Goal: Information Seeking & Learning: Learn about a topic

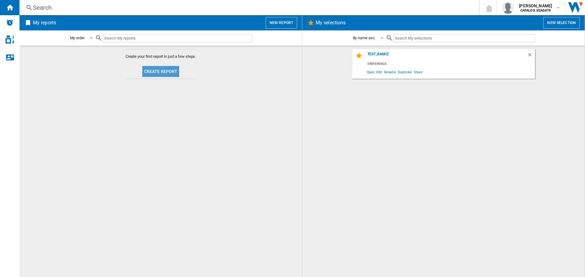
click at [157, 69] on button "Create report" at bounding box center [160, 71] width 37 height 11
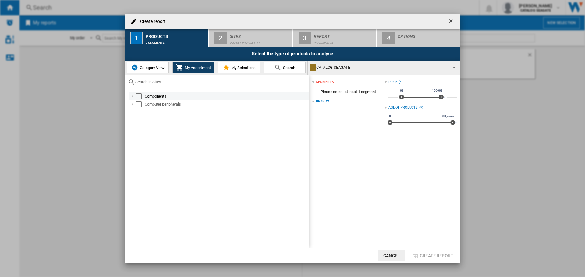
click at [138, 97] on div "Select" at bounding box center [139, 97] width 6 height 6
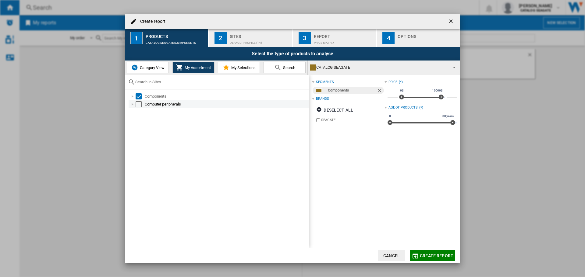
click at [138, 108] on div "Computer peripherals" at bounding box center [219, 105] width 180 height 8
click at [139, 105] on div "Select" at bounding box center [139, 104] width 6 height 6
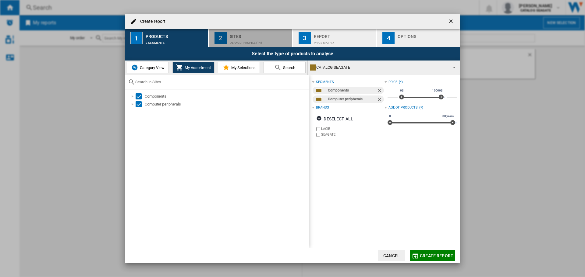
click at [261, 35] on div "Sites" at bounding box center [260, 35] width 60 height 6
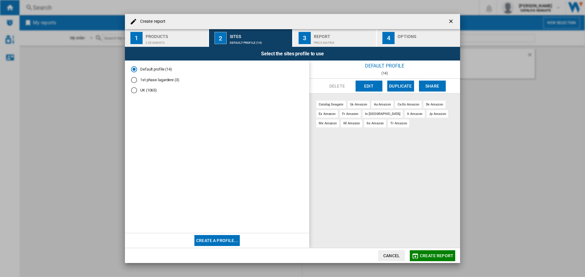
click at [425, 253] on button "Create report" at bounding box center [432, 256] width 45 height 11
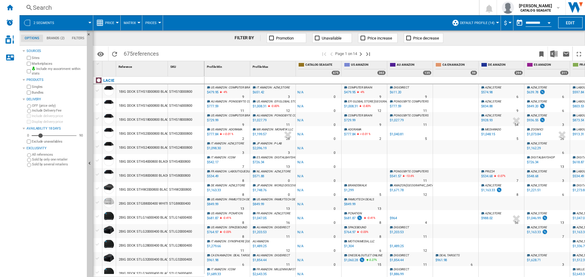
click at [107, 22] on span "Price" at bounding box center [109, 23] width 9 height 4
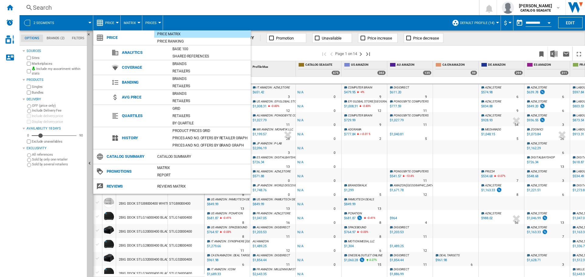
click at [135, 23] on md-backdrop at bounding box center [292, 138] width 585 height 277
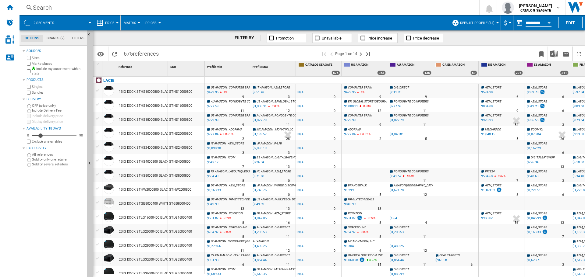
click at [108, 22] on span "Price" at bounding box center [109, 23] width 9 height 4
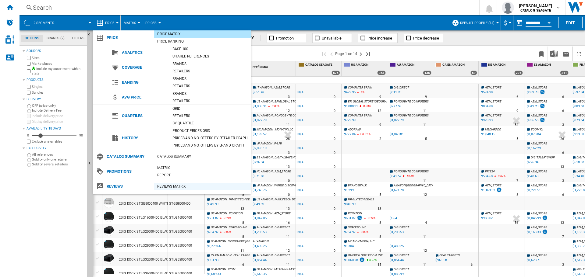
click at [175, 187] on div "REVIEWS Matrix" at bounding box center [202, 187] width 97 height 6
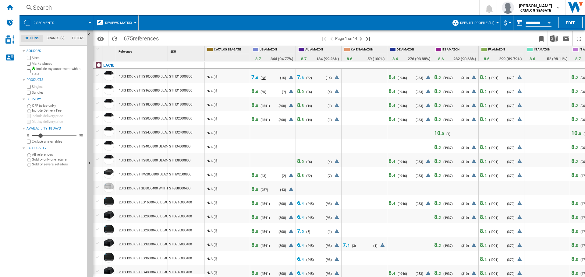
click at [263, 76] on span "68" at bounding box center [264, 78] width 4 height 4
click at [253, 76] on span "7. 6" at bounding box center [254, 77] width 7 height 6
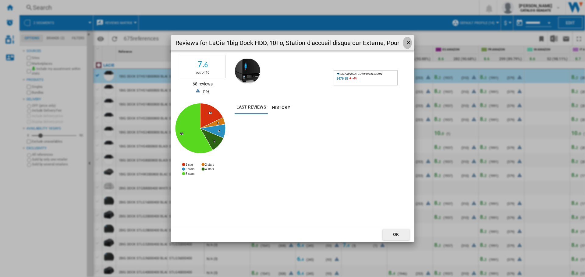
click at [411, 43] on ng-md-icon "getI18NText('BUTTONS.CLOSE_DIALOG')" at bounding box center [408, 43] width 7 height 7
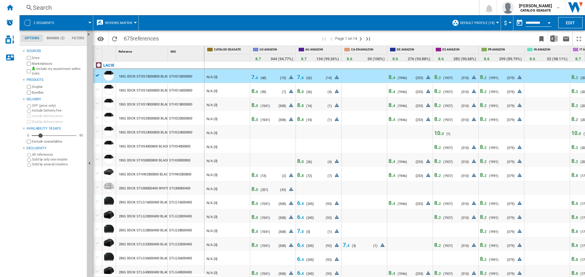
click at [266, 88] on div "8. 6 ( 59 ) N/A (0)" at bounding box center [258, 92] width 15 height 9
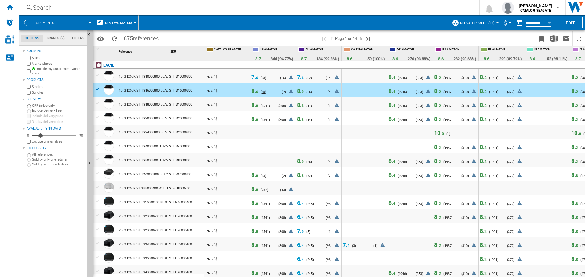
click at [262, 90] on span "59" at bounding box center [264, 92] width 4 height 4
click at [255, 91] on span "8. 6" at bounding box center [254, 91] width 7 height 6
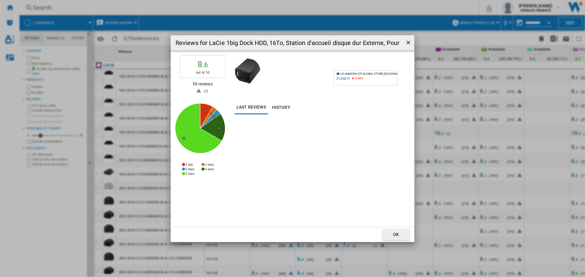
click at [407, 42] on ng-md-icon "getI18NText('BUTTONS.CLOSE_DIALOG')" at bounding box center [408, 43] width 7 height 7
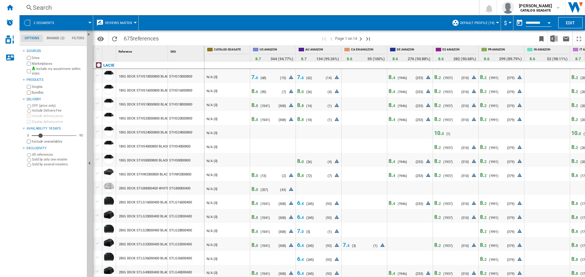
click at [258, 106] on span "0" at bounding box center [257, 106] width 2 height 4
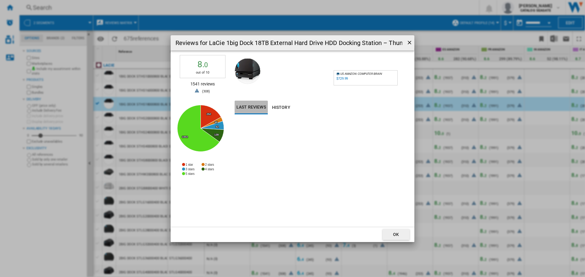
click at [258, 106] on button "Last reviews" at bounding box center [251, 108] width 33 height 14
click at [285, 106] on button "History" at bounding box center [281, 108] width 27 height 14
click at [254, 108] on button "Last reviews" at bounding box center [251, 108] width 33 height 14
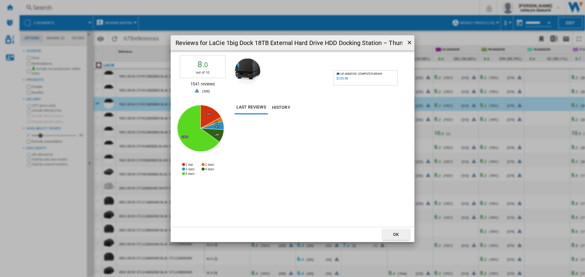
click at [206, 65] on span "0" at bounding box center [206, 65] width 4 height 8
click at [407, 43] on ng-md-icon "getI18NText('BUTTONS.CLOSE_DIALOG')" at bounding box center [409, 43] width 7 height 7
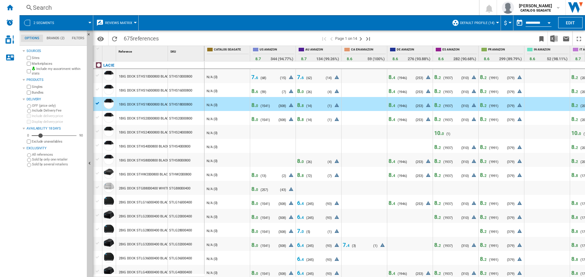
click at [259, 120] on div "8. 0" at bounding box center [255, 120] width 8 height 4
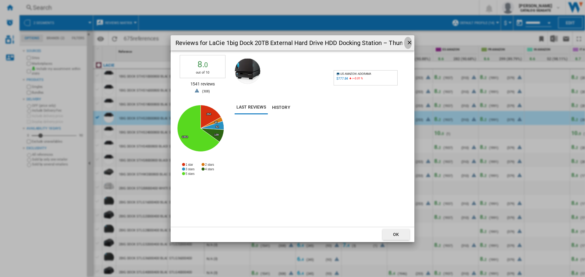
click at [408, 40] on ng-md-icon "getI18NText('BUTTONS.CLOSE_DIALOG')" at bounding box center [409, 43] width 7 height 7
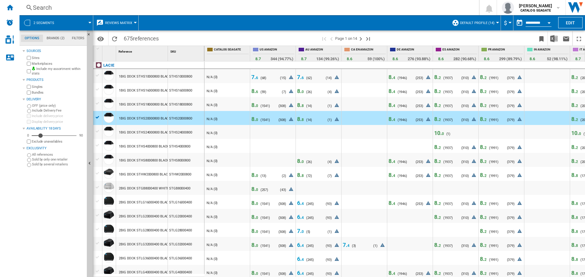
click at [168, 52] on div "Reference 1" at bounding box center [142, 53] width 52 height 15
drag, startPoint x: 168, startPoint y: 53, endPoint x: 201, endPoint y: 54, distance: 32.3
click at [201, 54] on div "SKU 1" at bounding box center [186, 53] width 37 height 15
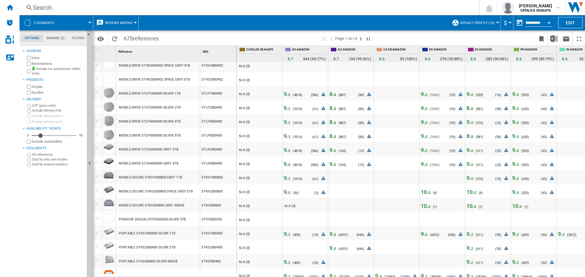
scroll to position [494, 0]
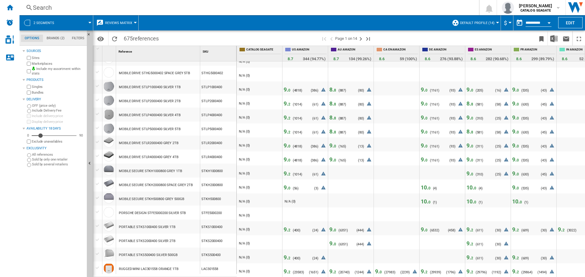
click at [142, 6] on div "Search" at bounding box center [248, 7] width 430 height 9
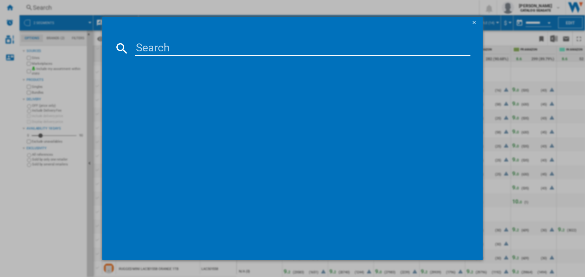
click at [148, 46] on input at bounding box center [302, 48] width 335 height 15
paste input "B07R9DZYM1"
type input "B07R9DZYM1"
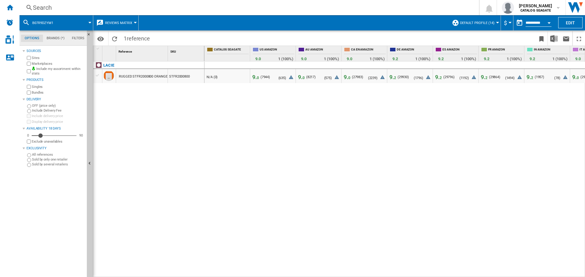
click at [273, 75] on div at bounding box center [274, 78] width 8 height 9
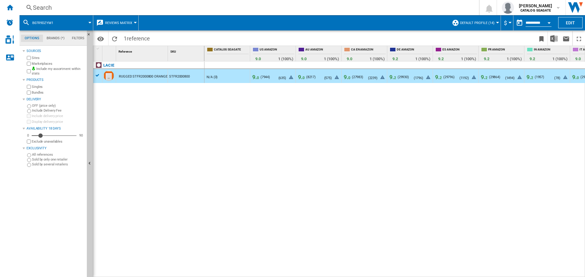
click at [255, 79] on span "9. 0" at bounding box center [255, 77] width 7 height 6
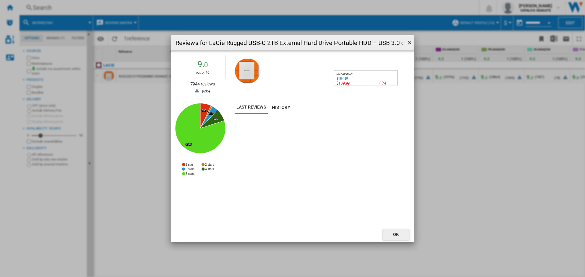
click at [409, 42] on ng-md-icon "getI18NText('BUTTONS.CLOSE_DIALOG')" at bounding box center [410, 43] width 7 height 7
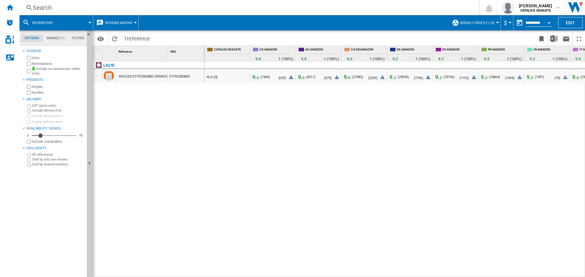
scroll to position [0, 213]
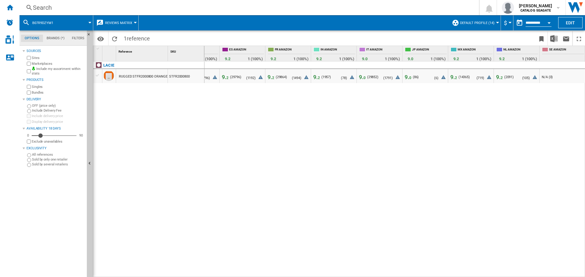
click at [420, 75] on div at bounding box center [427, 78] width 16 height 9
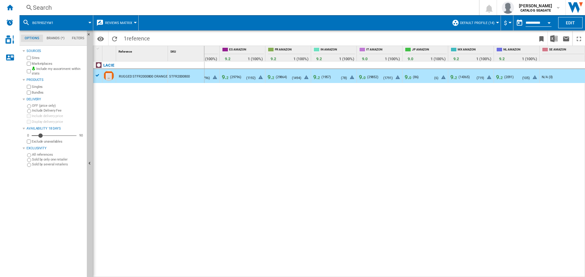
click at [407, 77] on span "9. 0" at bounding box center [408, 77] width 7 height 6
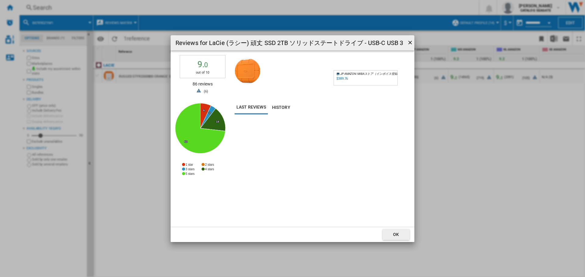
click at [409, 43] on ng-md-icon "getI18NText('BUTTONS.CLOSE_DIALOG')" at bounding box center [410, 43] width 7 height 7
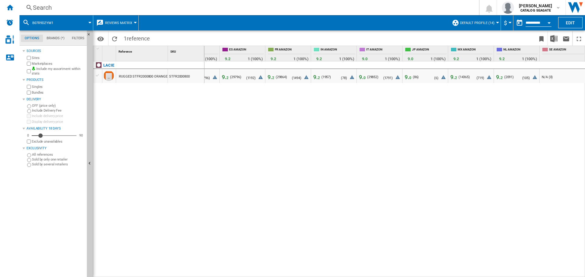
click at [496, 76] on span "9. 2" at bounding box center [499, 77] width 7 height 6
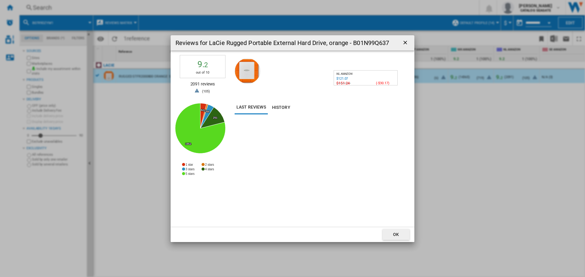
click at [406, 42] on ng-md-icon "getI18NText('BUTTONS.CLOSE_DIALOG')" at bounding box center [405, 43] width 7 height 7
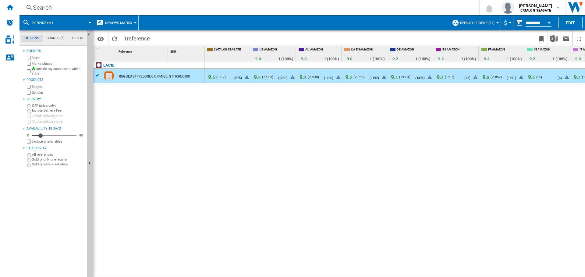
scroll to position [0, 90]
click at [312, 76] on span "29930" at bounding box center [313, 77] width 9 height 4
click at [301, 78] on span "9. 2" at bounding box center [302, 77] width 7 height 6
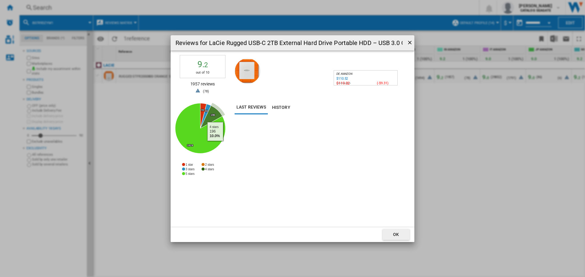
click at [215, 117] on icon "Reviews for ..." at bounding box center [211, 117] width 22 height 23
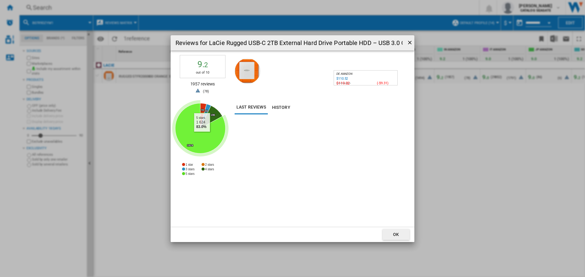
click at [201, 139] on icon "Reviews for ..." at bounding box center [200, 128] width 50 height 50
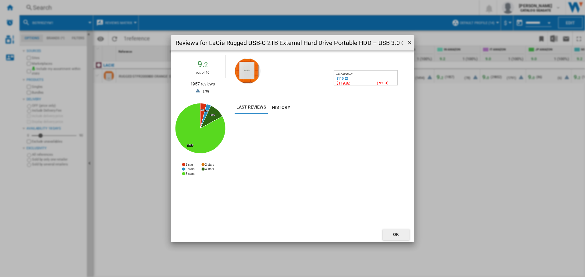
click at [340, 78] on div "$110.52" at bounding box center [342, 79] width 12 height 4
click at [410, 42] on ng-md-icon "getI18NText('BUTTONS.CLOSE_DIALOG')" at bounding box center [410, 43] width 7 height 7
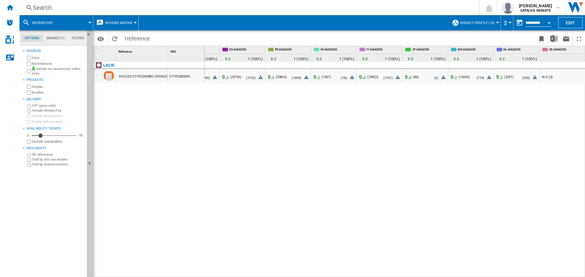
scroll to position [0, 0]
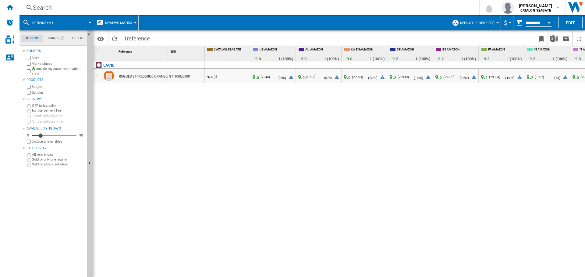
click at [130, 9] on div "Search" at bounding box center [248, 7] width 430 height 9
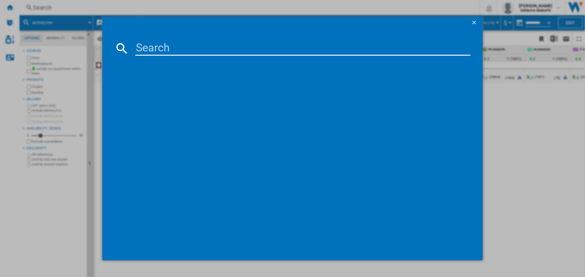
click at [117, 48] on md-icon at bounding box center [122, 48] width 15 height 15
click at [208, 51] on input at bounding box center [302, 48] width 335 height 15
click at [526, 131] on div at bounding box center [292, 138] width 585 height 277
click at [471, 22] on button "button" at bounding box center [474, 23] width 12 height 12
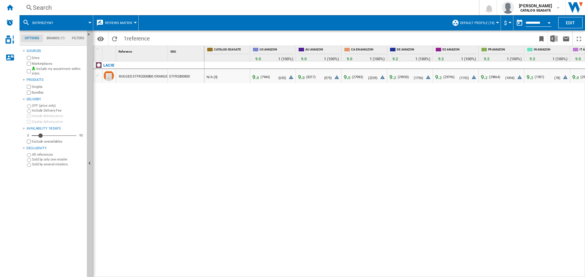
click at [130, 36] on span "reference" at bounding box center [138, 38] width 23 height 6
click at [84, 20] on span at bounding box center [76, 22] width 28 height 15
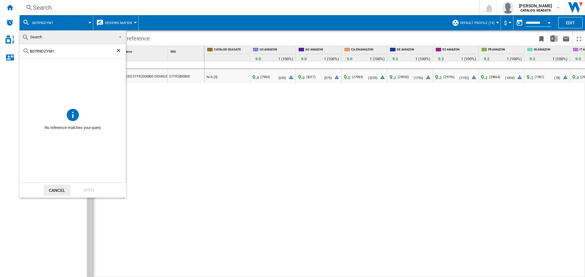
click at [118, 50] on ng-md-icon "Clear search" at bounding box center [118, 51] width 7 height 7
click at [61, 188] on button "Cancel" at bounding box center [57, 190] width 27 height 11
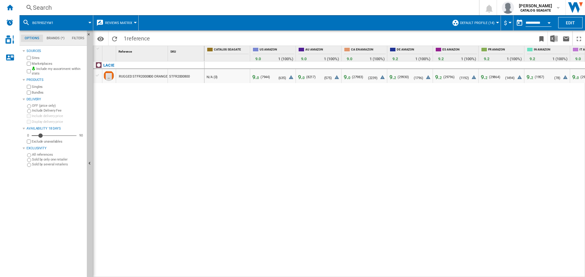
click at [31, 22] on div "B07R9DZYM1" at bounding box center [56, 22] width 67 height 15
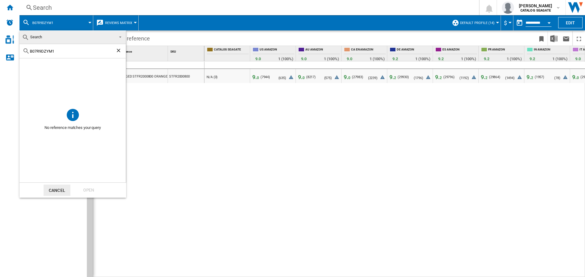
click at [27, 38] on md-icon at bounding box center [25, 37] width 7 height 7
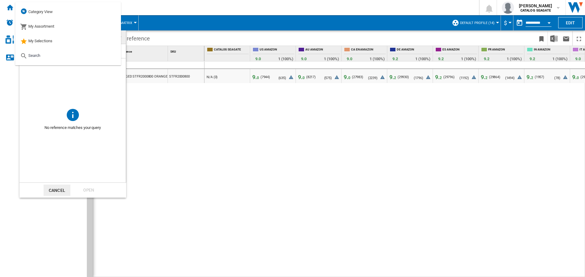
click at [42, 97] on span at bounding box center [72, 82] width 106 height 49
click at [38, 57] on span "Search" at bounding box center [34, 55] width 12 height 5
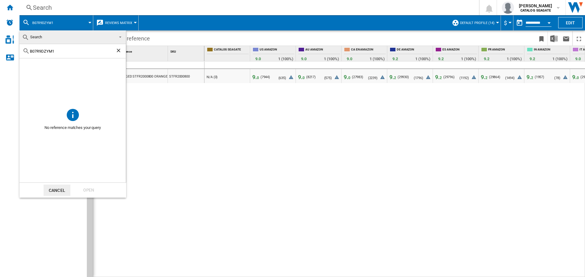
click at [120, 51] on ng-md-icon "Clear search" at bounding box center [118, 51] width 7 height 7
click at [25, 21] on md-backdrop at bounding box center [292, 138] width 585 height 277
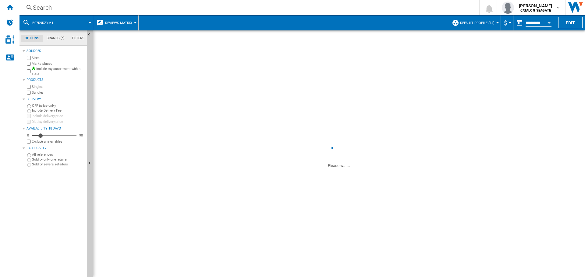
click at [89, 22] on span at bounding box center [76, 22] width 28 height 15
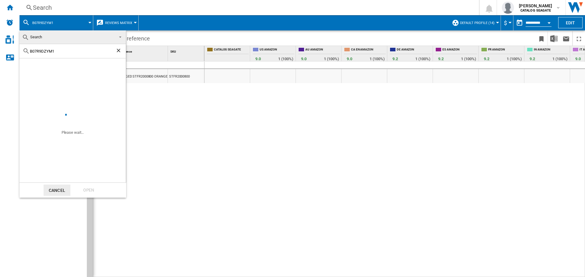
click at [59, 189] on button "Cancel" at bounding box center [57, 190] width 27 height 11
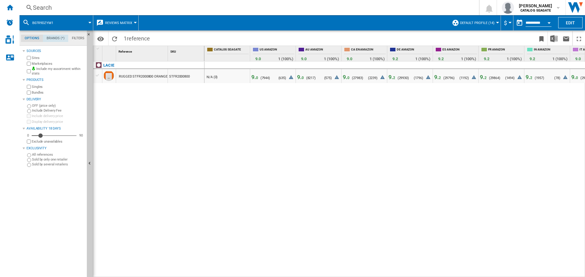
click at [54, 41] on md-tab-item "Brands (*)" at bounding box center [55, 38] width 25 height 7
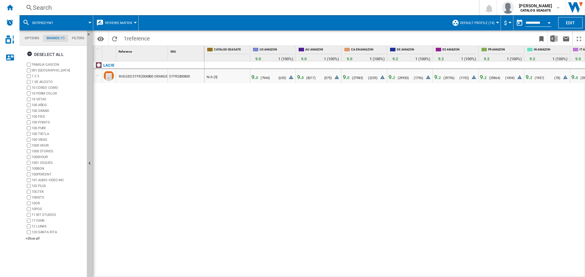
scroll to position [23, 0]
click at [68, 35] on md-tab-item "Brands (*)" at bounding box center [55, 38] width 25 height 7
click at [76, 39] on md-tab-item "Filters" at bounding box center [78, 38] width 20 height 7
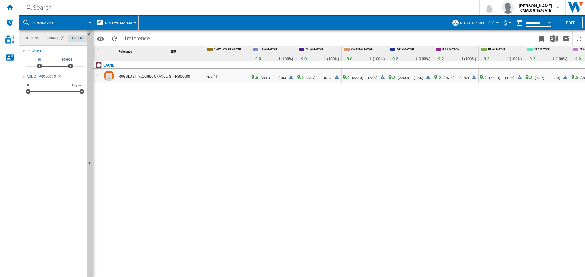
scroll to position [40, 0]
click at [59, 39] on md-tab-item "Brands (*)" at bounding box center [55, 38] width 25 height 7
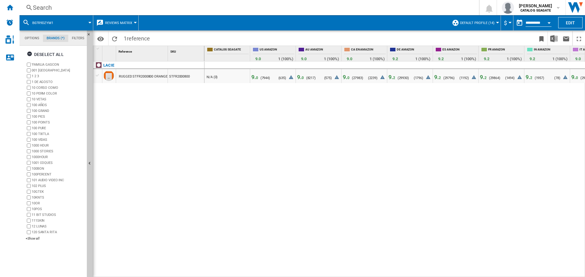
scroll to position [23, 0]
click at [36, 38] on md-tab-item "Options" at bounding box center [32, 38] width 22 height 7
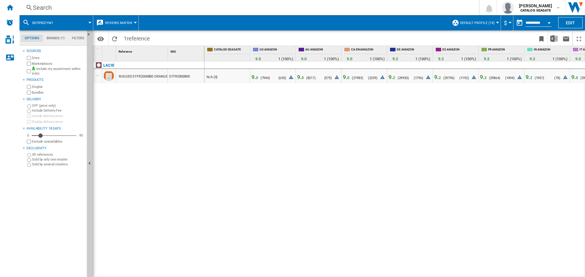
scroll to position [7, 0]
click at [89, 33] on ng-md-icon "Hide" at bounding box center [90, 36] width 7 height 7
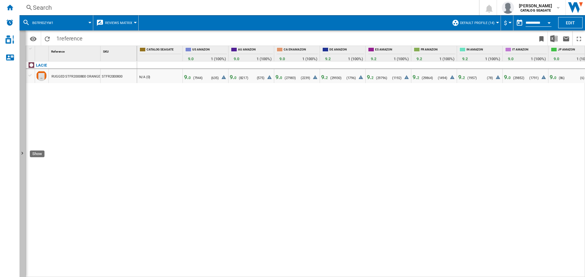
click at [24, 43] on button "Show" at bounding box center [22, 153] width 6 height 247
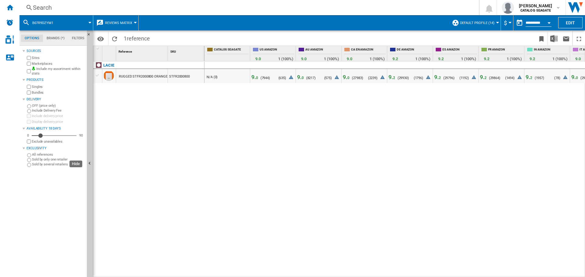
click at [80, 39] on md-tab-item "Filters" at bounding box center [78, 38] width 20 height 7
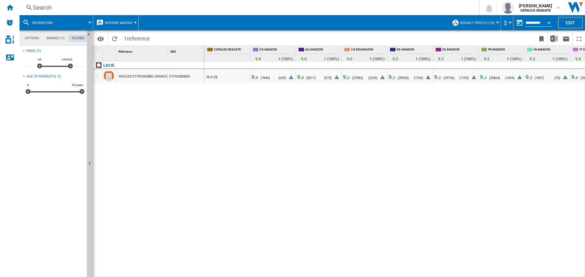
scroll to position [40, 0]
click at [26, 21] on md-icon at bounding box center [26, 22] width 7 height 7
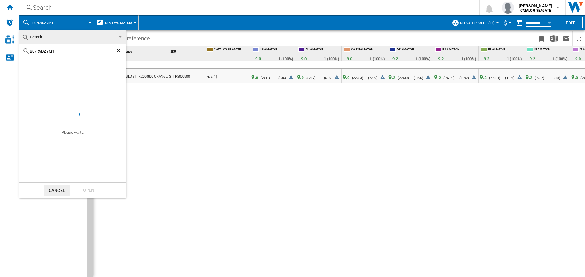
drag, startPoint x: 26, startPoint y: 21, endPoint x: 52, endPoint y: 52, distance: 41.0
click at [22, 42] on md-select-value "Search" at bounding box center [72, 37] width 106 height 14
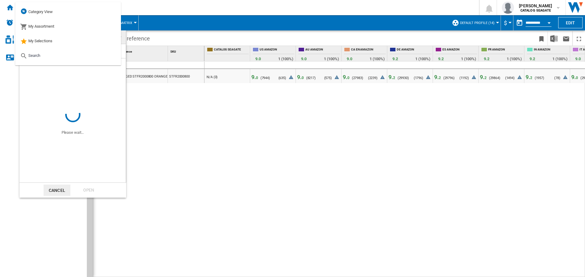
click at [62, 74] on span at bounding box center [72, 81] width 106 height 47
click at [59, 26] on md-option "My Assortment" at bounding box center [68, 26] width 106 height 15
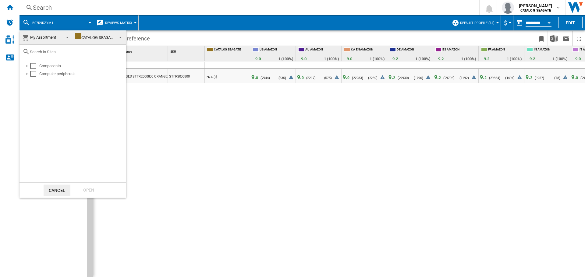
click at [34, 62] on div "Components Computer peripherals" at bounding box center [72, 121] width 106 height 124
click at [34, 65] on div "Select" at bounding box center [33, 66] width 6 height 6
click at [34, 74] on div "Select" at bounding box center [33, 74] width 6 height 6
click at [85, 186] on div "Open" at bounding box center [88, 190] width 27 height 11
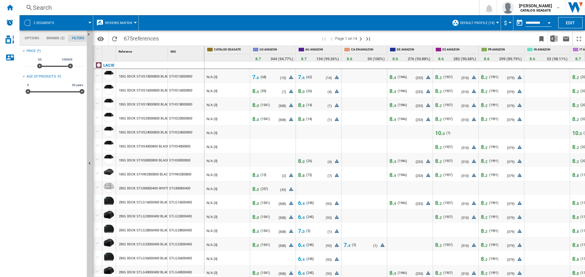
click at [78, 37] on md-tab-item "Filters" at bounding box center [78, 38] width 20 height 7
click at [60, 40] on md-tab-item "Brands (2)" at bounding box center [55, 38] width 25 height 7
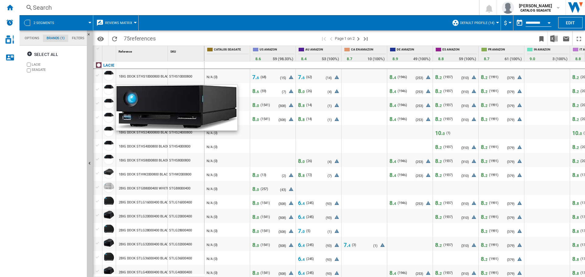
click at [232, 76] on div at bounding box center [232, 78] width 31 height 9
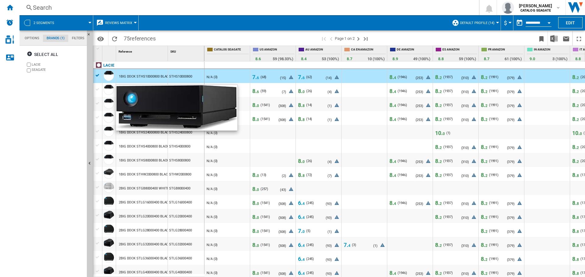
click at [273, 77] on div at bounding box center [273, 78] width 14 height 9
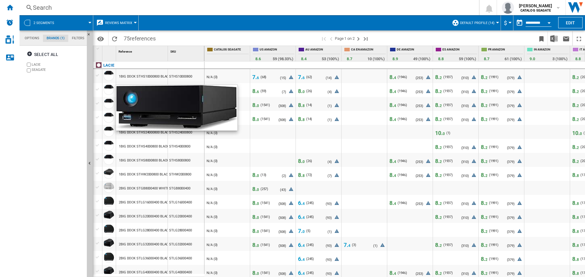
click at [256, 77] on span "7. 6" at bounding box center [255, 77] width 7 height 6
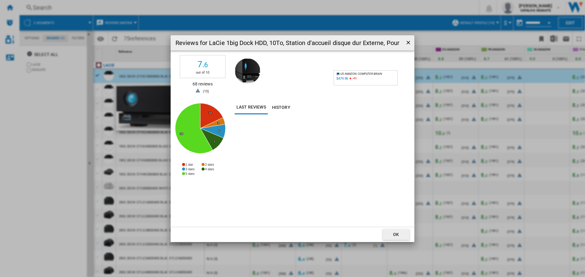
click at [409, 43] on ng-md-icon "getI18NText('BUTTONS.CLOSE_DIALOG')" at bounding box center [408, 43] width 7 height 7
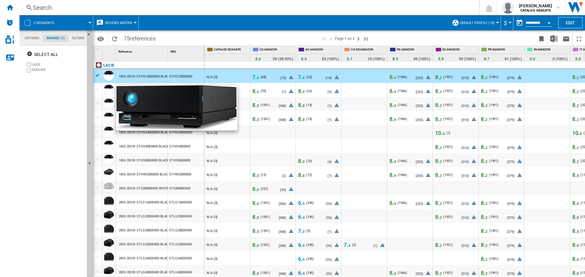
click at [229, 162] on div at bounding box center [232, 162] width 31 height 9
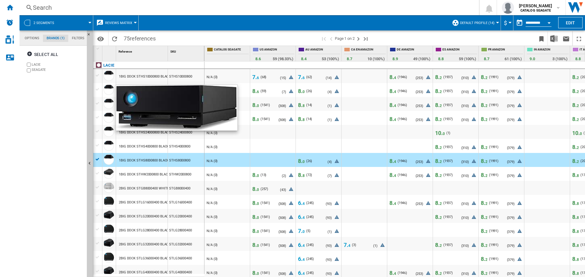
click at [190, 119] on img at bounding box center [176, 108] width 121 height 46
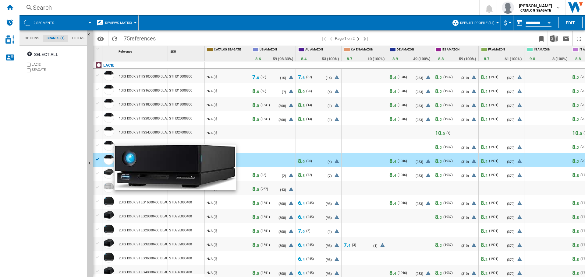
click at [164, 221] on div "2BIG DOCK STLG20000400 BLACK 20TB" at bounding box center [149, 217] width 60 height 14
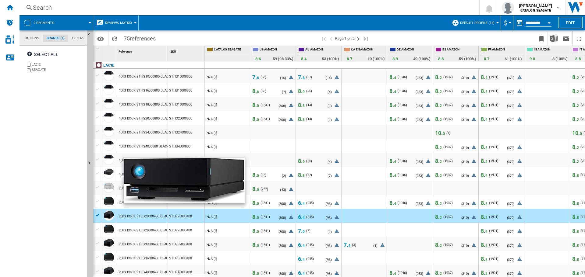
click at [97, 160] on div at bounding box center [97, 159] width 6 height 5
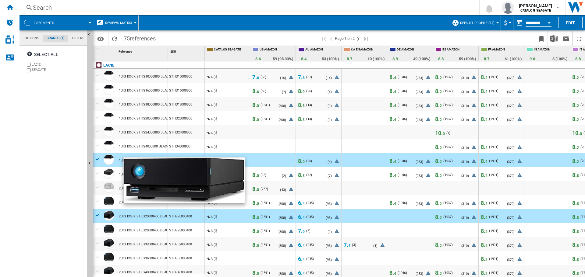
click at [97, 160] on div at bounding box center [97, 159] width 6 height 5
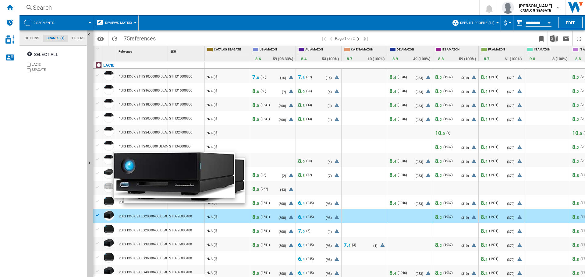
click at [106, 160] on div at bounding box center [109, 160] width 10 height 10
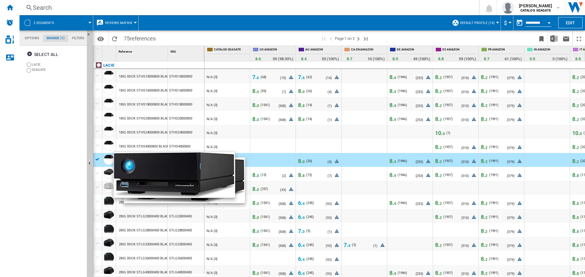
click at [106, 160] on div at bounding box center [109, 160] width 10 height 10
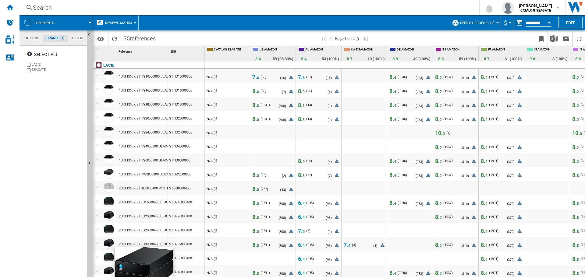
click at [257, 105] on span "0" at bounding box center [258, 106] width 2 height 4
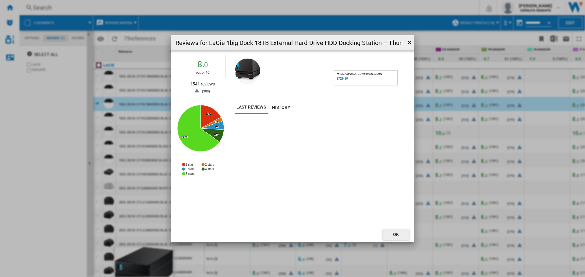
click at [407, 41] on ng-md-icon "getI18NText('BUTTONS.CLOSE_DIALOG')" at bounding box center [409, 43] width 7 height 7
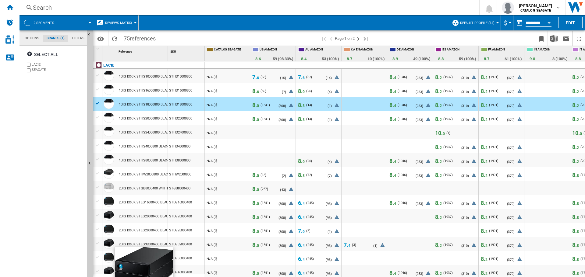
click at [253, 119] on span "8. 0" at bounding box center [255, 119] width 7 height 6
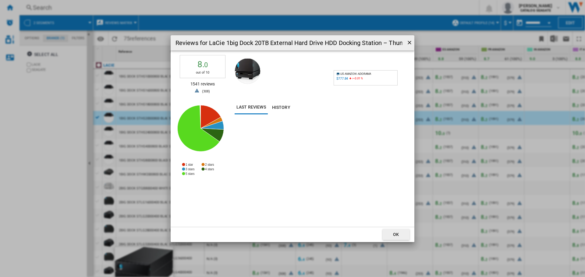
click at [407, 41] on ng-md-icon "getI18NText('BUTTONS.CLOSE_DIALOG')" at bounding box center [409, 43] width 7 height 7
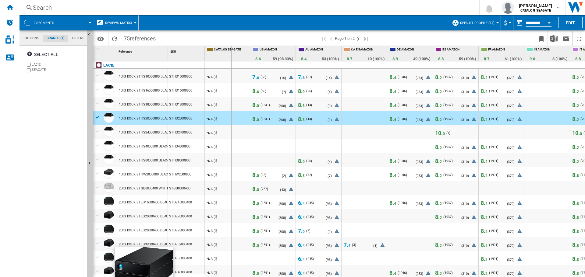
drag, startPoint x: 167, startPoint y: 53, endPoint x: 231, endPoint y: 58, distance: 64.5
click at [231, 58] on div "1 Reference 1 SKU 1 LACIE 1BIG DOCK STHS10000800 BLACK 10TB STHS10000800 1BIG D…" at bounding box center [338, 161] width 491 height 231
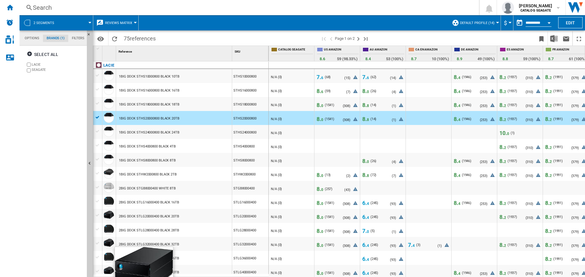
click at [334, 175] on div at bounding box center [338, 176] width 16 height 9
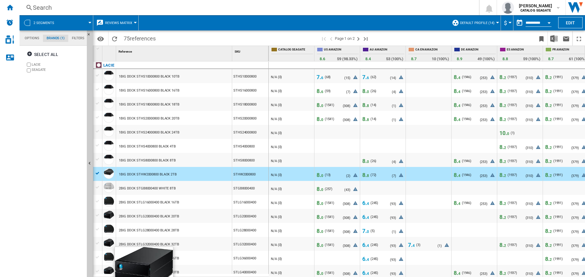
click at [323, 176] on span "0" at bounding box center [322, 176] width 2 height 4
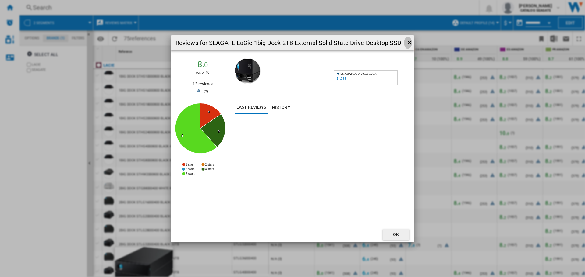
click at [407, 41] on ng-md-icon "getI18NText('BUTTONS.CLOSE_DIALOG')" at bounding box center [409, 43] width 7 height 7
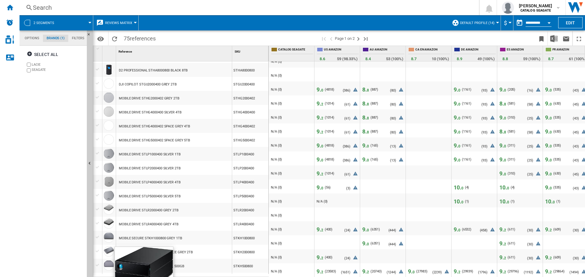
scroll to position [494, 0]
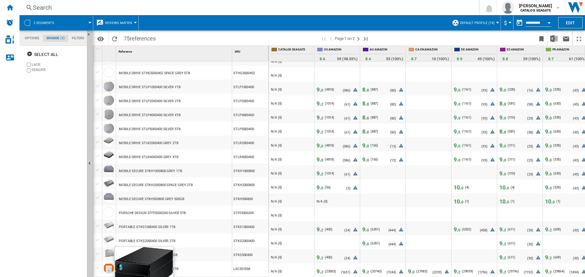
click at [319, 145] on span "9. 0" at bounding box center [319, 146] width 7 height 6
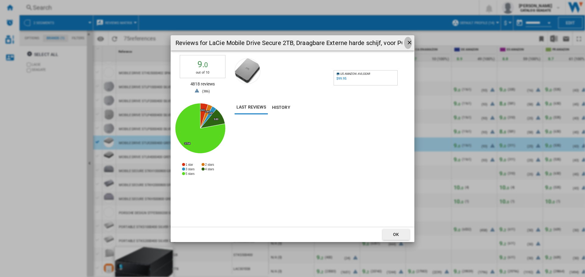
click at [408, 42] on ng-md-icon "getI18NText('BUTTONS.CLOSE_DIALOG')" at bounding box center [409, 43] width 7 height 7
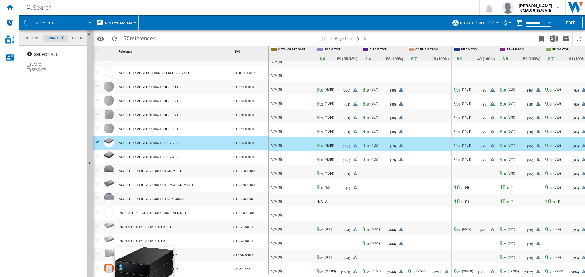
click at [321, 270] on span "2" at bounding box center [322, 272] width 2 height 4
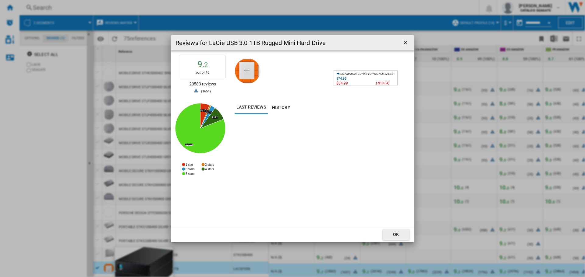
click at [404, 43] on ng-md-icon "getI18NText('BUTTONS.CLOSE_DIALOG')" at bounding box center [405, 43] width 7 height 7
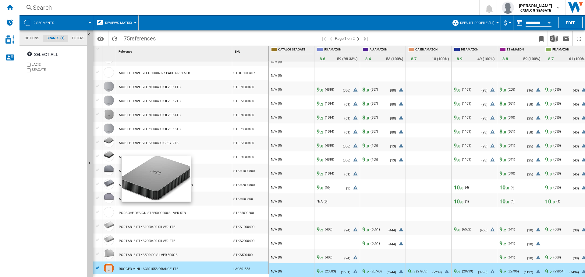
click at [190, 127] on div "MOBILE DRIVE STLP5000400 SILVER 5TB" at bounding box center [174, 129] width 116 height 14
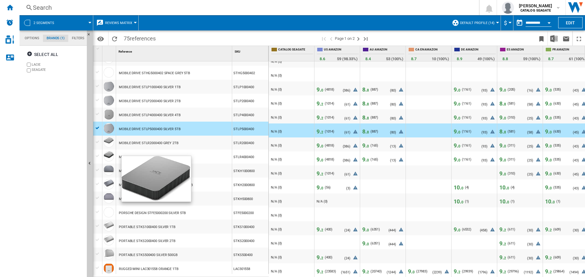
click at [322, 130] on span "2" at bounding box center [322, 132] width 2 height 4
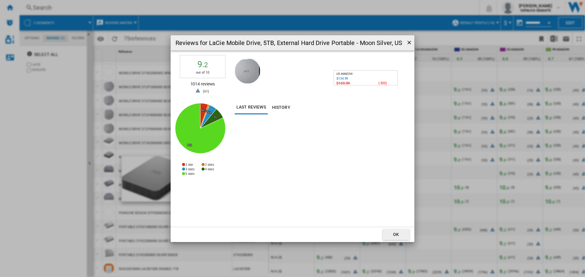
click at [407, 43] on ng-md-icon "getI18NText('BUTTONS.CLOSE_DIALOG')" at bounding box center [409, 43] width 7 height 7
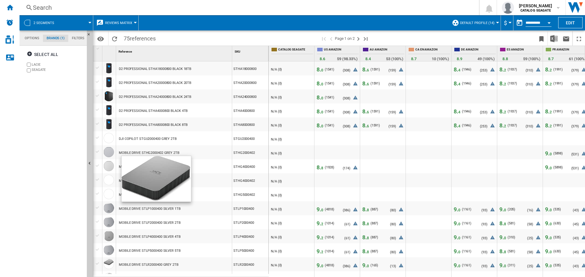
scroll to position [281, 0]
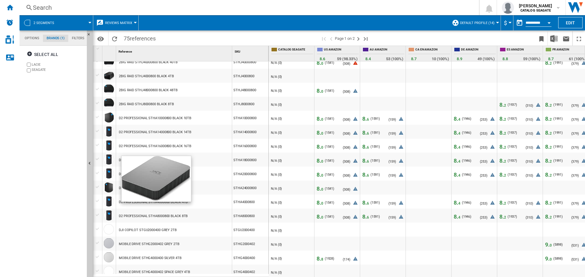
click at [159, 129] on div "D2 PROFESSIONAL STHA14000800 BLACK 14TB" at bounding box center [155, 132] width 72 height 14
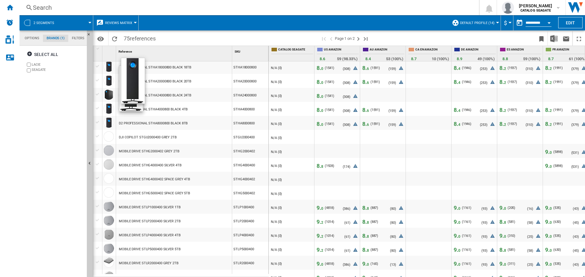
scroll to position [313, 0]
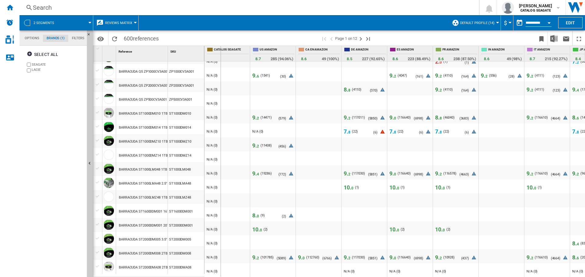
drag, startPoint x: 166, startPoint y: 50, endPoint x: 220, endPoint y: 51, distance: 54.2
click at [220, 51] on div "1 Reference 1 SKU 1 [GEOGRAPHIC_DATA] BACKUP PLUS PORTABLE STHP4000403 RED 4TB …" at bounding box center [338, 161] width 491 height 231
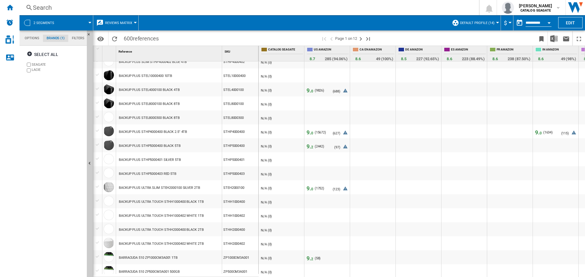
click at [200, 146] on div "BACKUP PLUS STHP5000400 BLACK 5TB" at bounding box center [169, 146] width 106 height 14
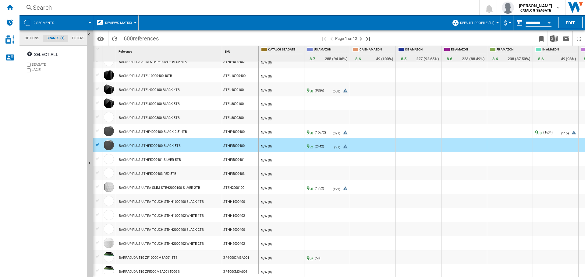
click at [310, 146] on span "9. 2" at bounding box center [309, 146] width 7 height 6
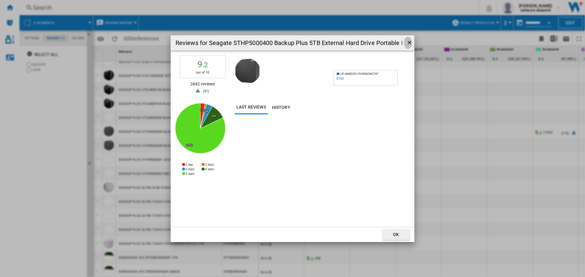
click at [408, 42] on ng-md-icon "getI18NText('BUTTONS.CLOSE_DIALOG')" at bounding box center [409, 43] width 7 height 7
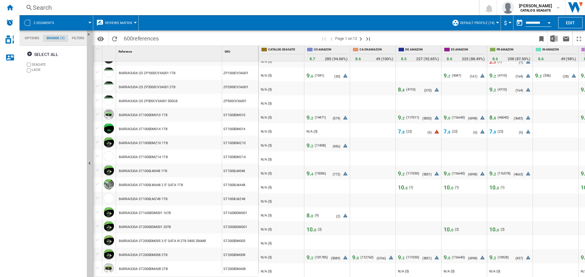
click at [309, 257] on span "9. 2" at bounding box center [309, 258] width 7 height 6
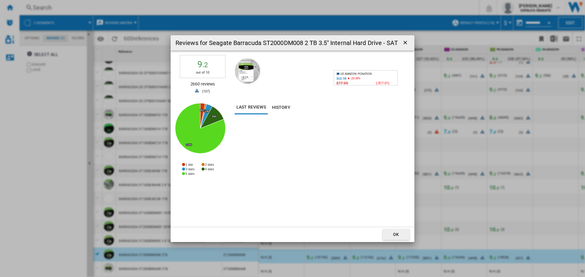
click at [406, 40] on ng-md-icon "getI18NText('BUTTONS.CLOSE_DIALOG')" at bounding box center [405, 43] width 7 height 7
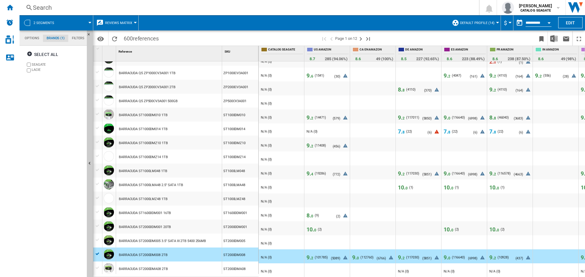
click at [308, 227] on span "10. 0" at bounding box center [311, 230] width 10 height 6
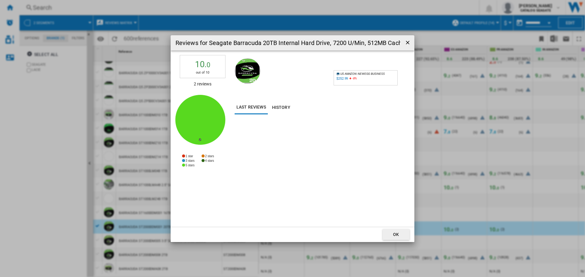
click at [346, 80] on div "$252.99" at bounding box center [342, 79] width 12 height 4
click at [409, 43] on ng-md-icon "getI18NText('BUTTONS.CLOSE_DIALOG')" at bounding box center [408, 43] width 7 height 7
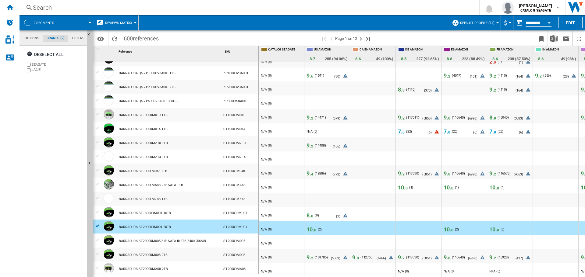
click at [57, 21] on button "2 segments" at bounding box center [47, 22] width 27 height 15
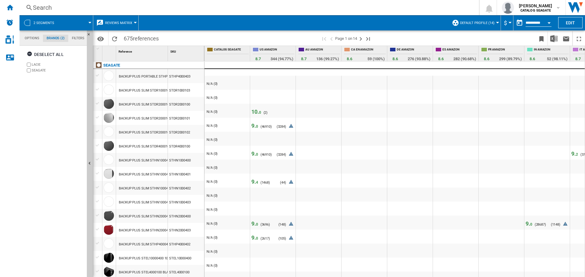
click at [30, 39] on md-tab-item "Options" at bounding box center [32, 38] width 22 height 7
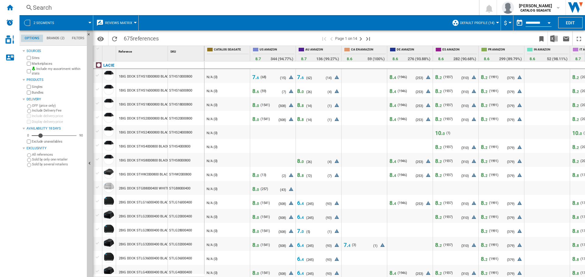
click at [43, 19] on button "2 segments" at bounding box center [47, 22] width 27 height 15
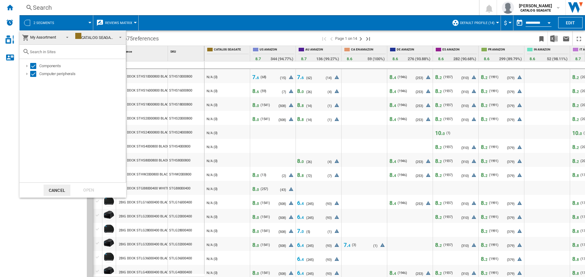
click at [44, 50] on input "text" at bounding box center [76, 52] width 93 height 5
click at [53, 36] on span "My Assortment" at bounding box center [43, 37] width 26 height 5
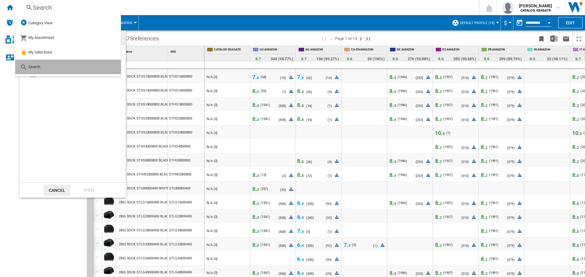
click at [35, 65] on span "Search" at bounding box center [34, 67] width 12 height 5
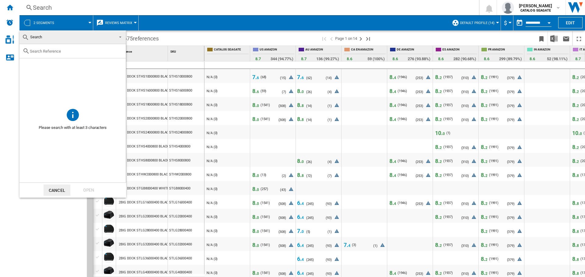
click at [37, 49] on input "text" at bounding box center [76, 51] width 93 height 5
paste input "B01M0AADIX"
click at [62, 52] on input "B01M0AADIX" at bounding box center [73, 51] width 86 height 5
paste input "STHJ40000800"
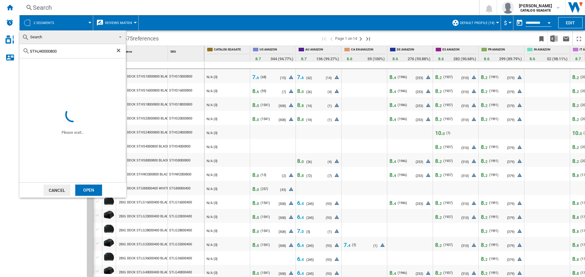
type input "STHJ40000800"
click at [89, 190] on div "Open" at bounding box center [88, 190] width 27 height 11
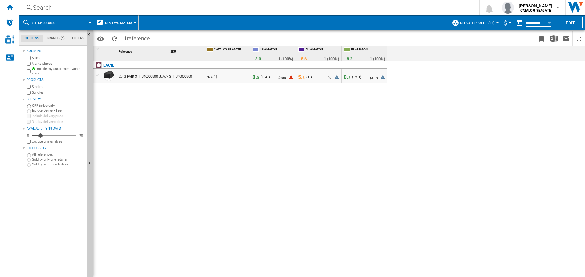
click at [254, 76] on span "8. 0" at bounding box center [255, 77] width 7 height 6
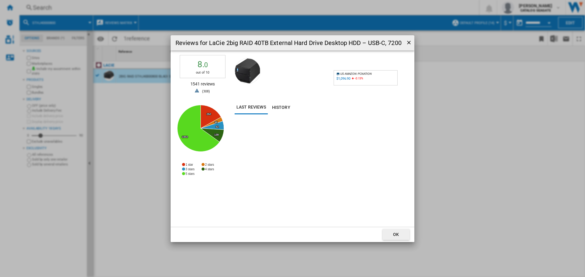
click at [341, 79] on div "$1,096.90" at bounding box center [343, 79] width 14 height 4
click at [408, 43] on ng-md-icon "getI18NText('BUTTONS.CLOSE_DIALOG')" at bounding box center [409, 43] width 7 height 7
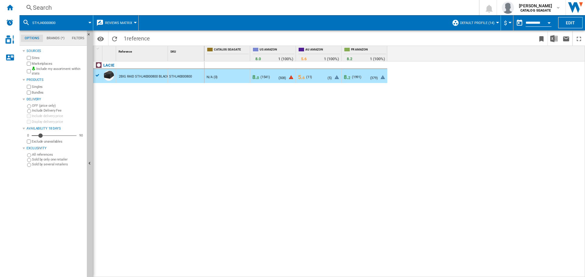
click at [117, 19] on button "Reviews Matrix" at bounding box center [120, 22] width 30 height 15
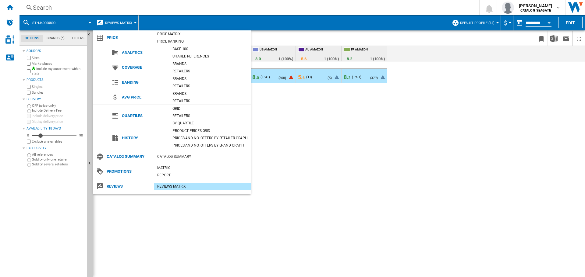
click at [117, 19] on md-backdrop at bounding box center [292, 138] width 585 height 277
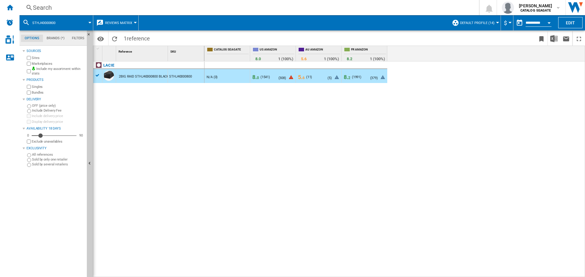
click at [72, 21] on span at bounding box center [77, 22] width 26 height 15
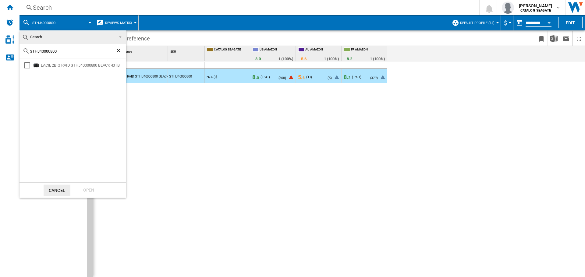
click at [52, 50] on input "STHJ40000800" at bounding box center [73, 51] width 86 height 5
paste input "GX10004"
type input "STGX1000400"
click at [85, 189] on div "Open" at bounding box center [88, 190] width 27 height 11
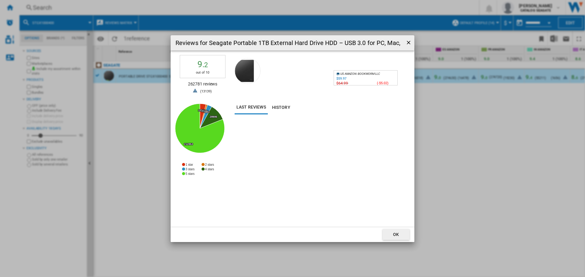
click at [408, 43] on ng-md-icon "getI18NText('BUTTONS.CLOSE_DIALOG')" at bounding box center [408, 43] width 7 height 7
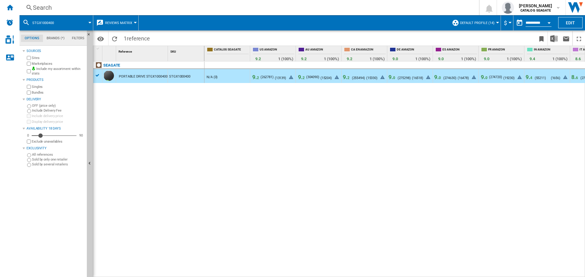
click at [255, 77] on span "9. 2" at bounding box center [255, 77] width 7 height 6
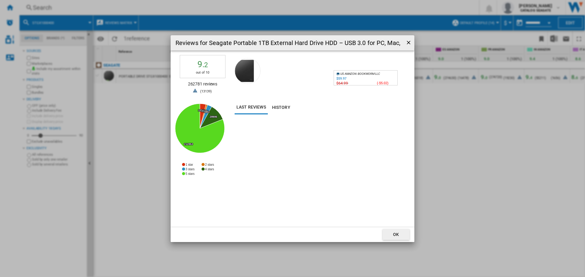
click at [343, 79] on div "$59.97" at bounding box center [341, 79] width 10 height 4
click at [409, 40] on ng-md-icon "getI18NText('BUTTONS.CLOSE_DIALOG')" at bounding box center [408, 43] width 7 height 7
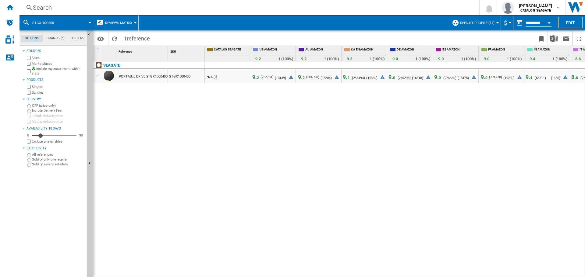
click at [300, 77] on span "9. 2" at bounding box center [301, 77] width 7 height 6
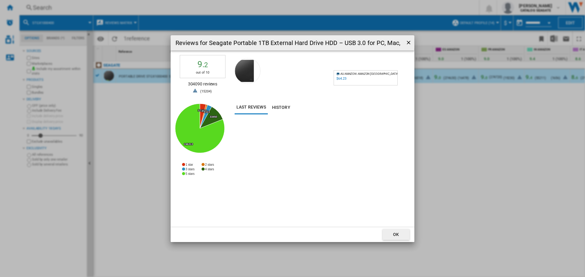
click at [406, 42] on ng-md-icon "getI18NText('BUTTONS.CLOSE_DIALOG')" at bounding box center [408, 43] width 7 height 7
click at [338, 79] on div "$59.99" at bounding box center [341, 79] width 10 height 4
